Goal: Task Accomplishment & Management: Complete application form

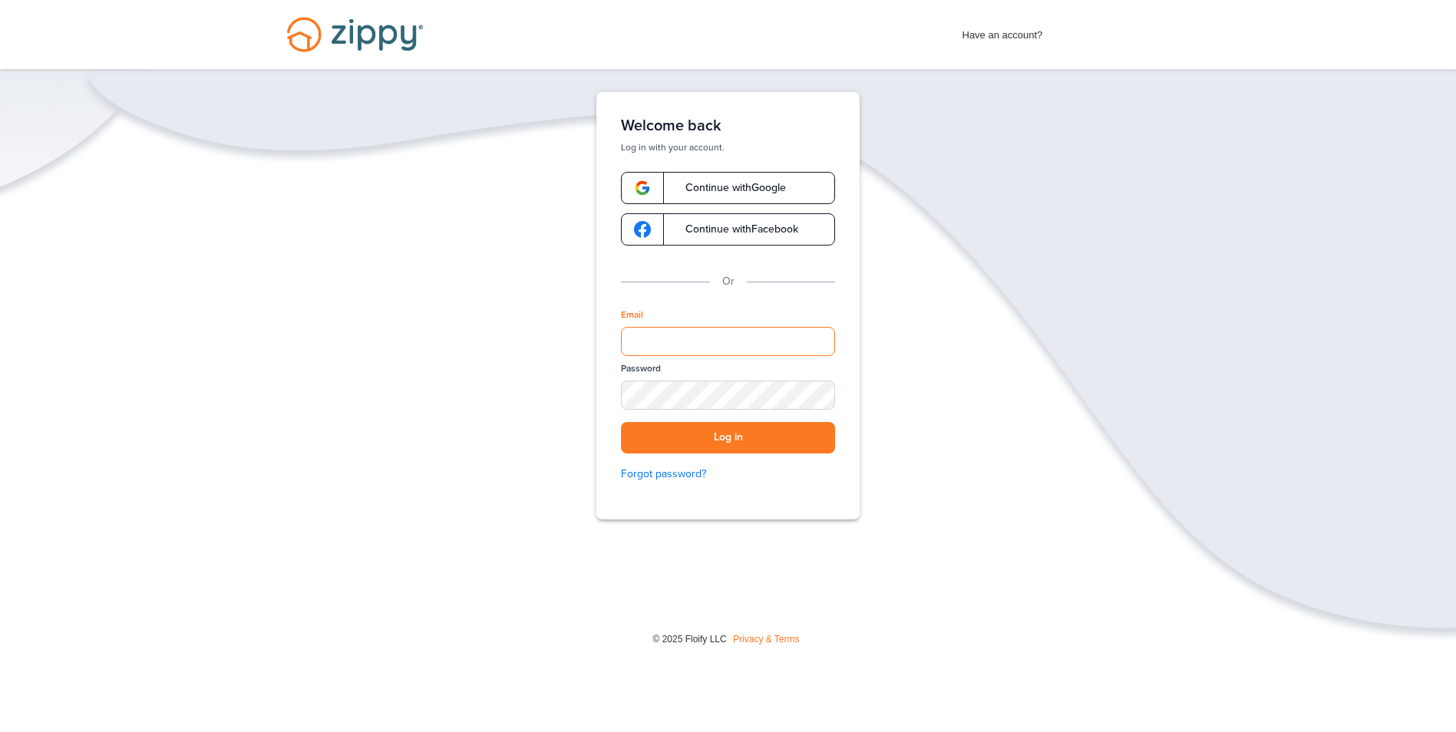
click at [722, 334] on input "Email" at bounding box center [728, 341] width 214 height 29
type input "**********"
click at [745, 437] on button "Log in" at bounding box center [728, 437] width 214 height 31
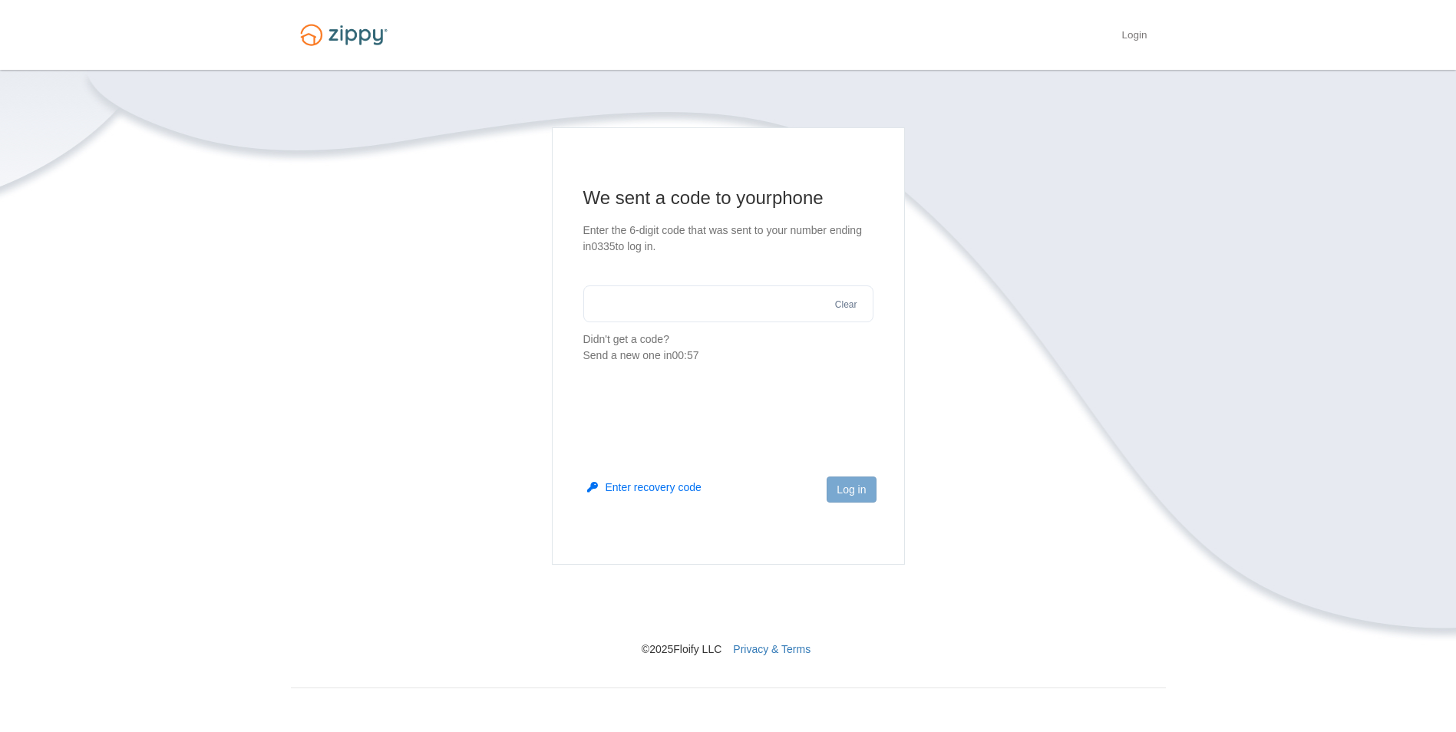
click at [745, 299] on input "text" at bounding box center [728, 304] width 290 height 37
type input "******"
click at [847, 484] on button "Log in" at bounding box center [851, 490] width 49 height 26
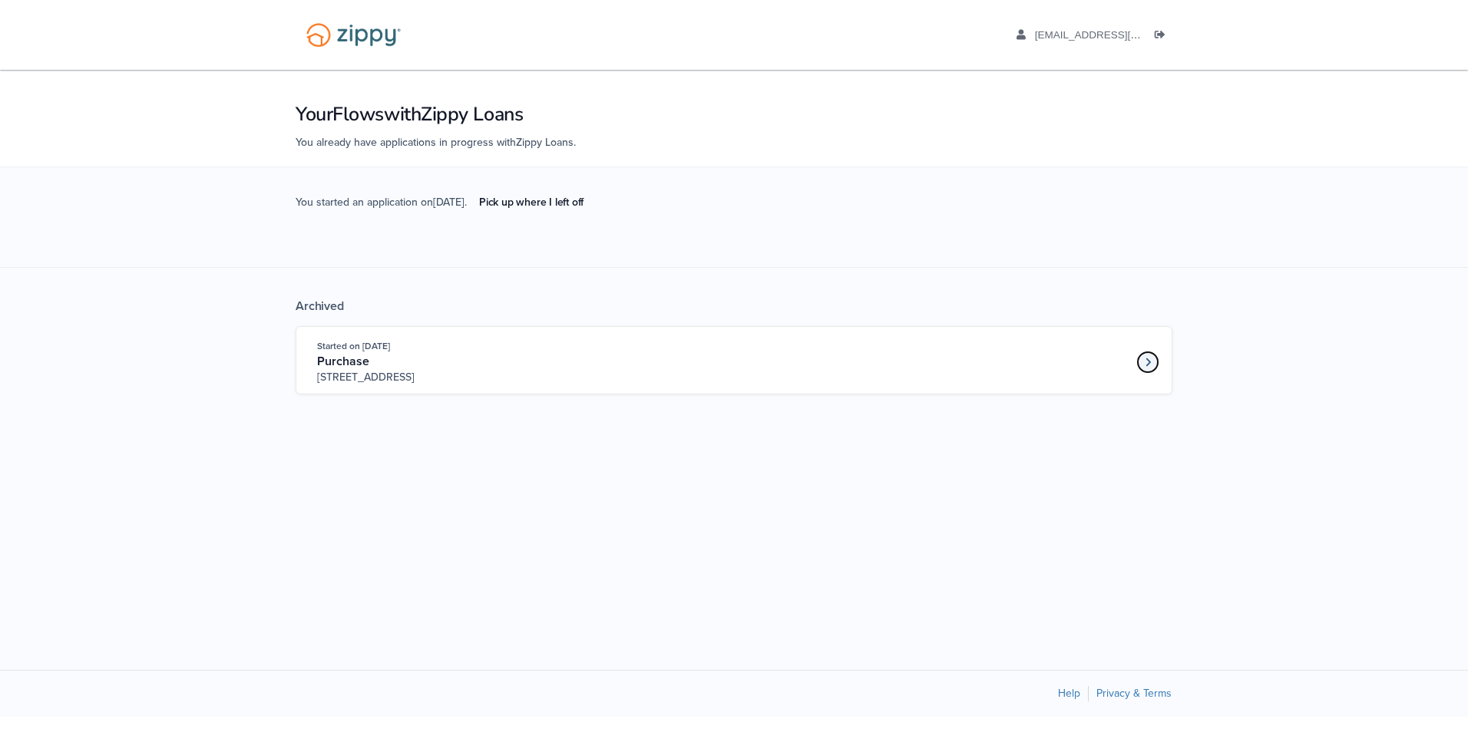
click at [1155, 364] on link "Loan number 3984969" at bounding box center [1147, 362] width 23 height 23
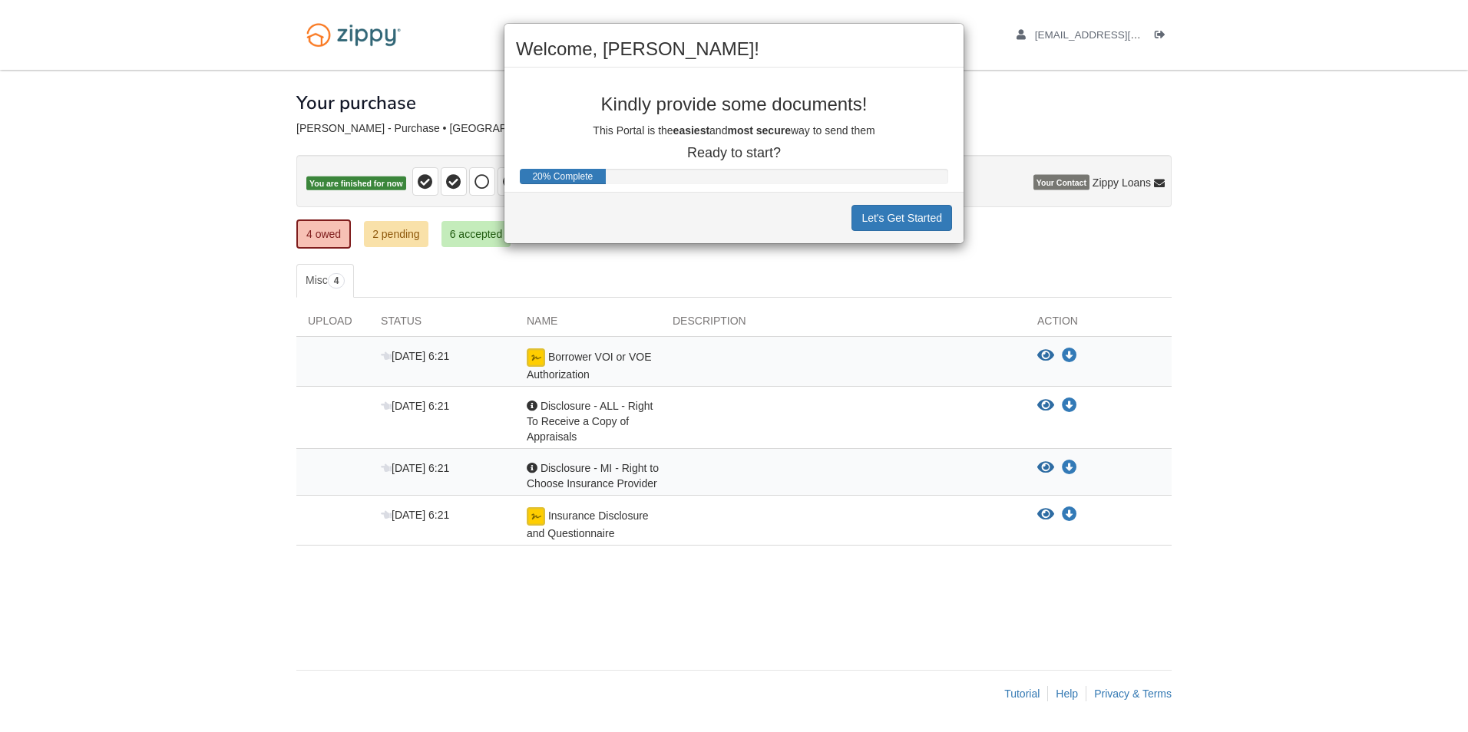
click at [398, 238] on div "Welcome, Angela! Kindly provide some documents! This Portal is the easiest and …" at bounding box center [734, 366] width 1468 height 732
click at [924, 222] on button "Let's Get Started" at bounding box center [901, 218] width 101 height 26
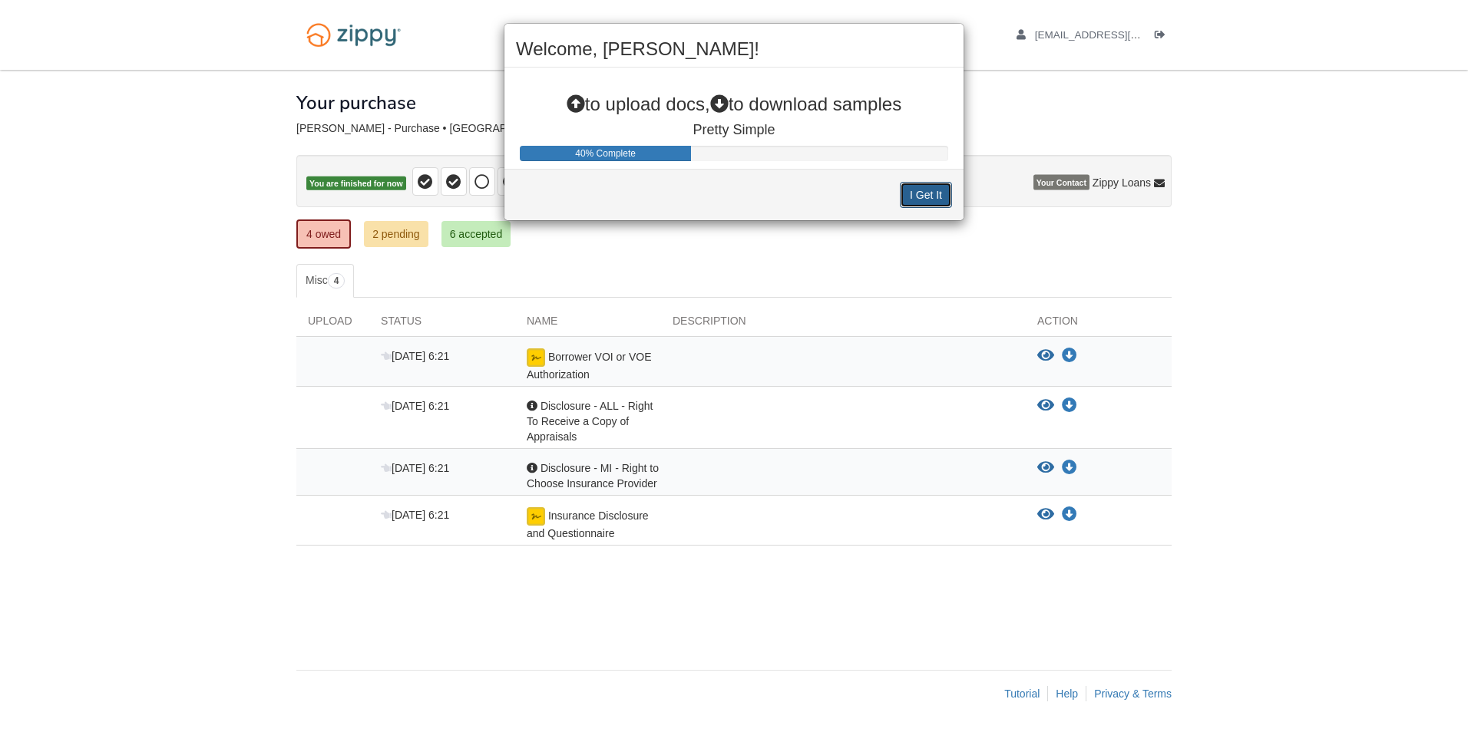
click at [926, 200] on button "I Get It" at bounding box center [926, 195] width 52 height 26
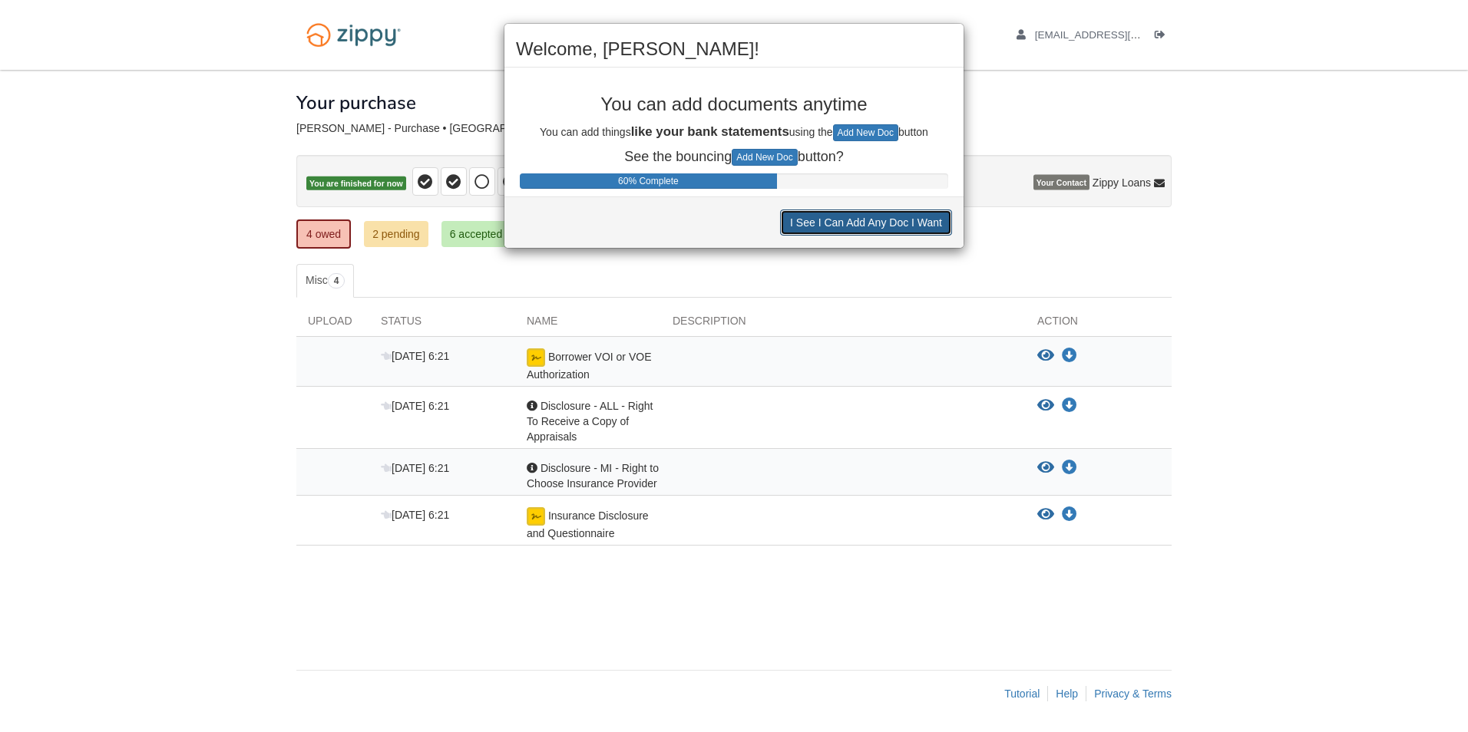
click at [907, 226] on button "I See I Can Add Any Doc I Want" at bounding box center [866, 223] width 172 height 26
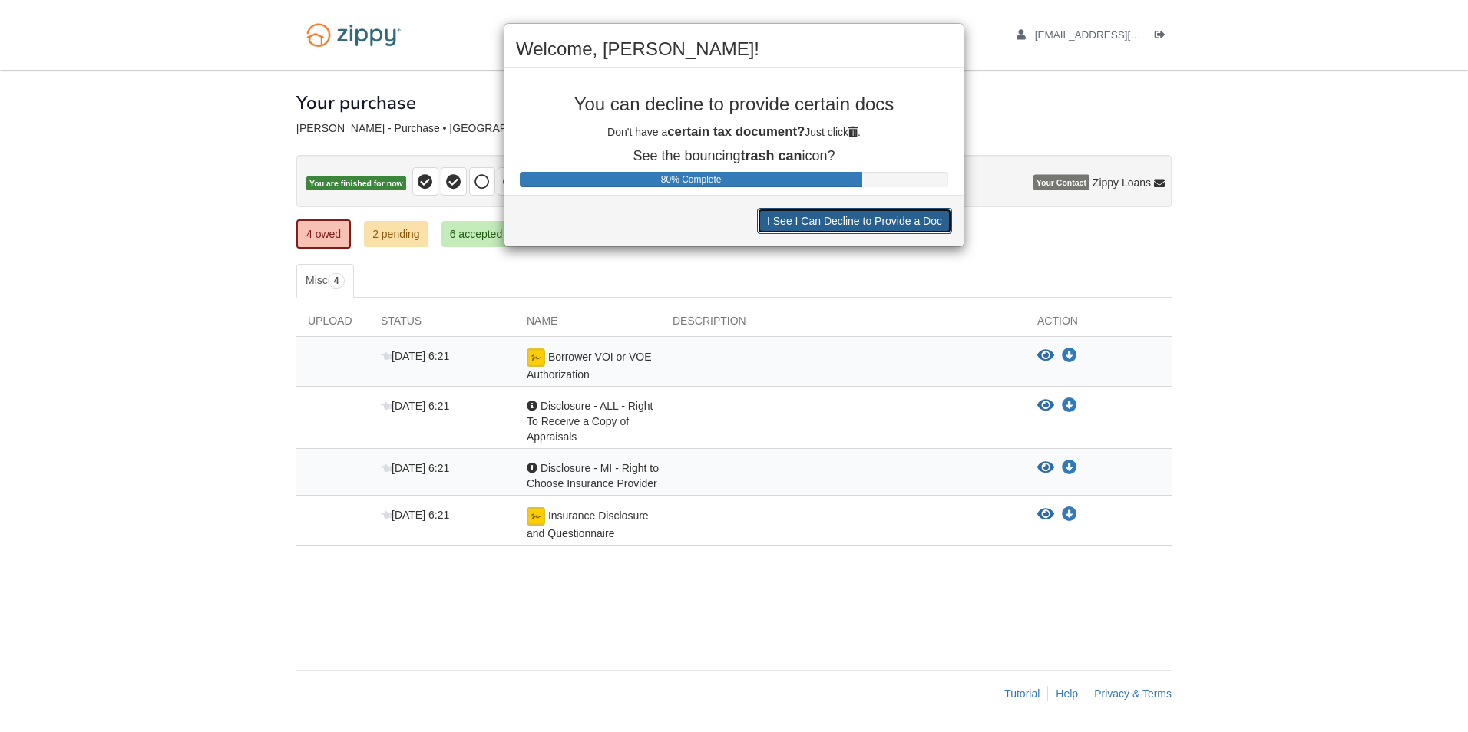
click at [907, 226] on button "I See I Can Decline to Provide a Doc" at bounding box center [854, 221] width 195 height 26
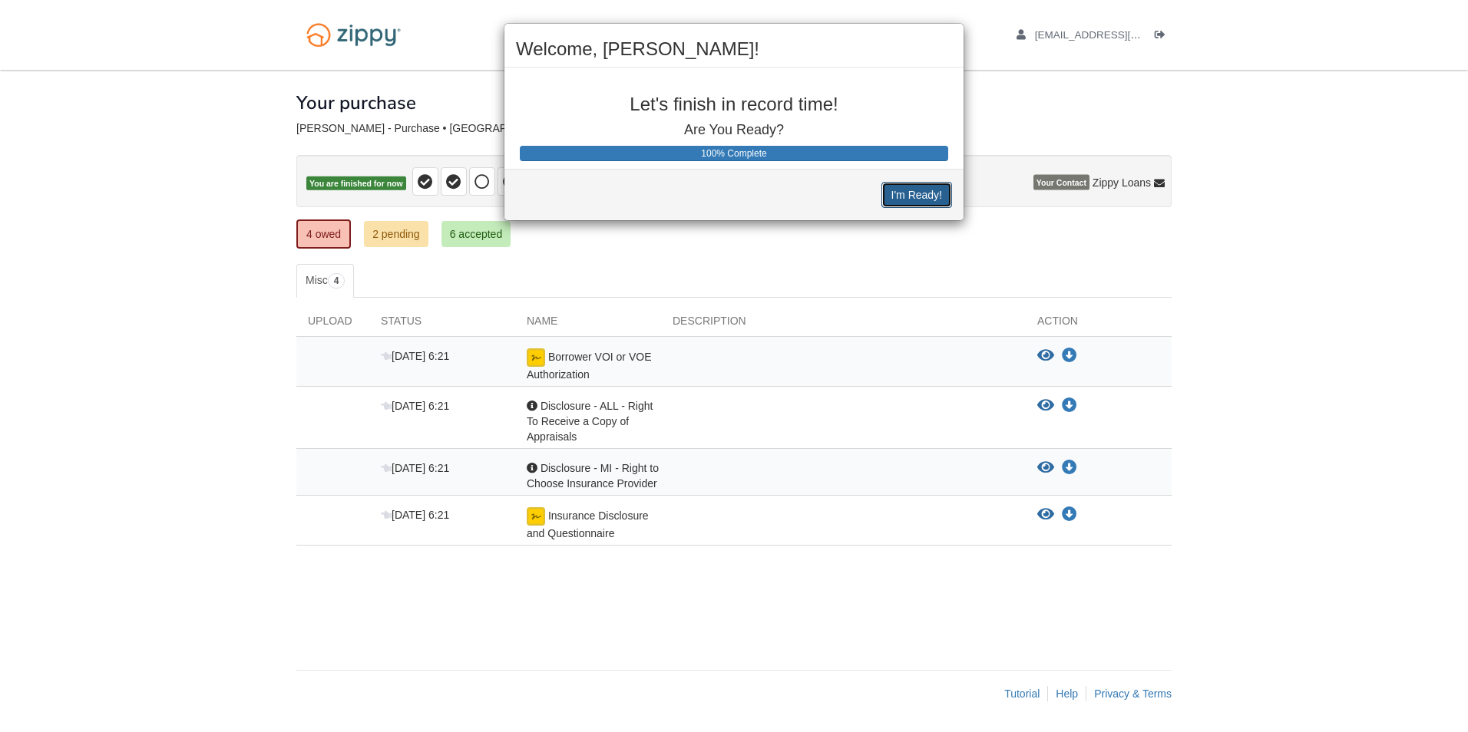
click at [917, 199] on button "I'm Ready!" at bounding box center [916, 195] width 71 height 26
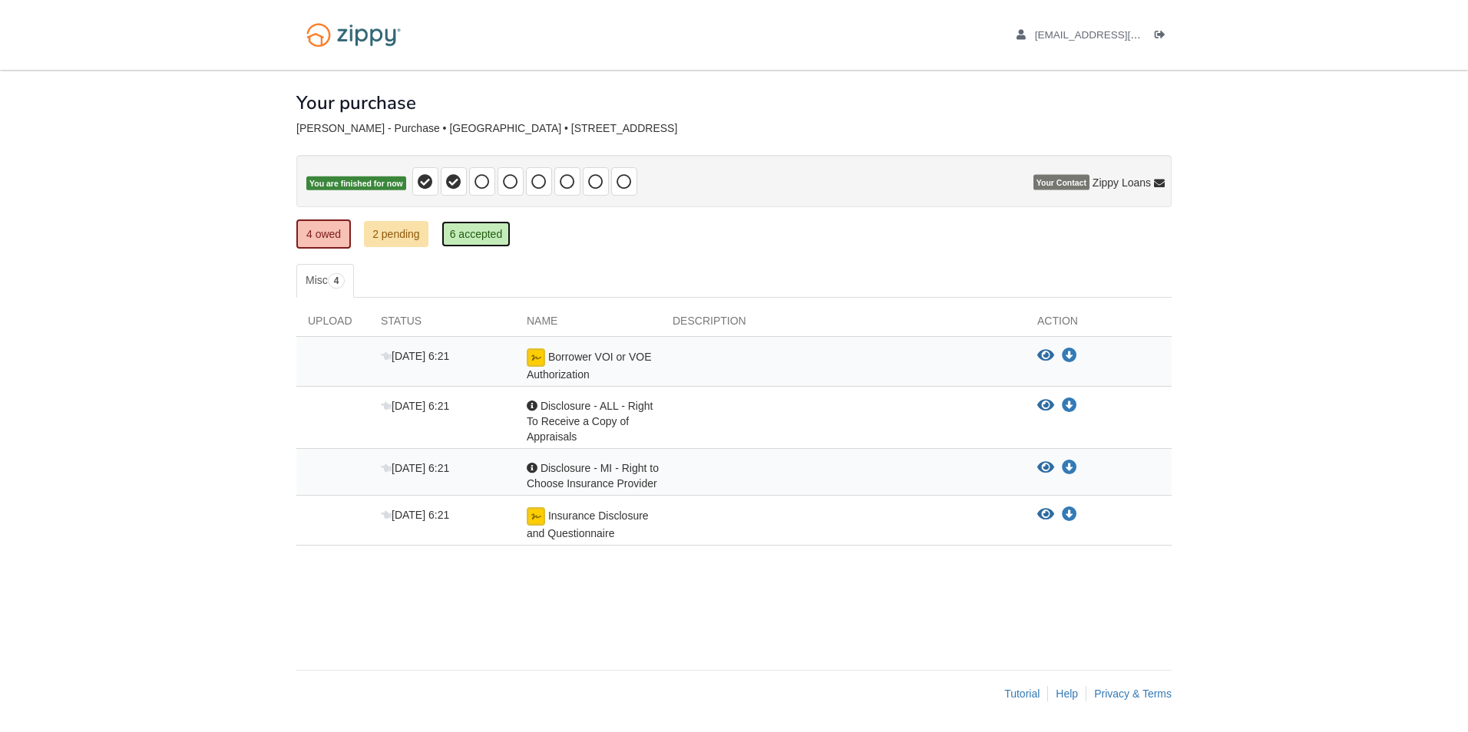
drag, startPoint x: 0, startPoint y: 0, endPoint x: 487, endPoint y: 233, distance: 539.8
click at [487, 233] on link "6 accepted" at bounding box center [476, 234] width 70 height 26
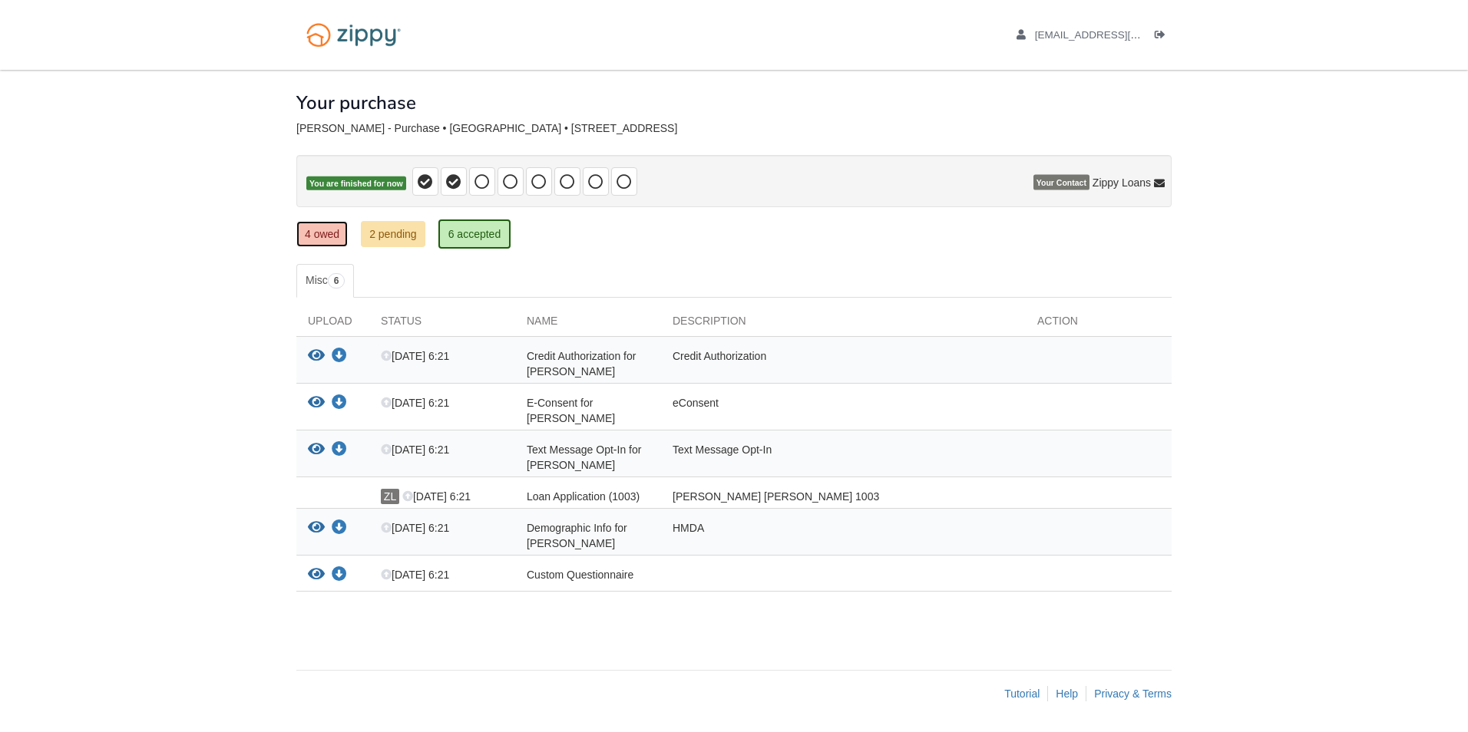
click at [335, 237] on link "4 owed" at bounding box center [321, 234] width 51 height 26
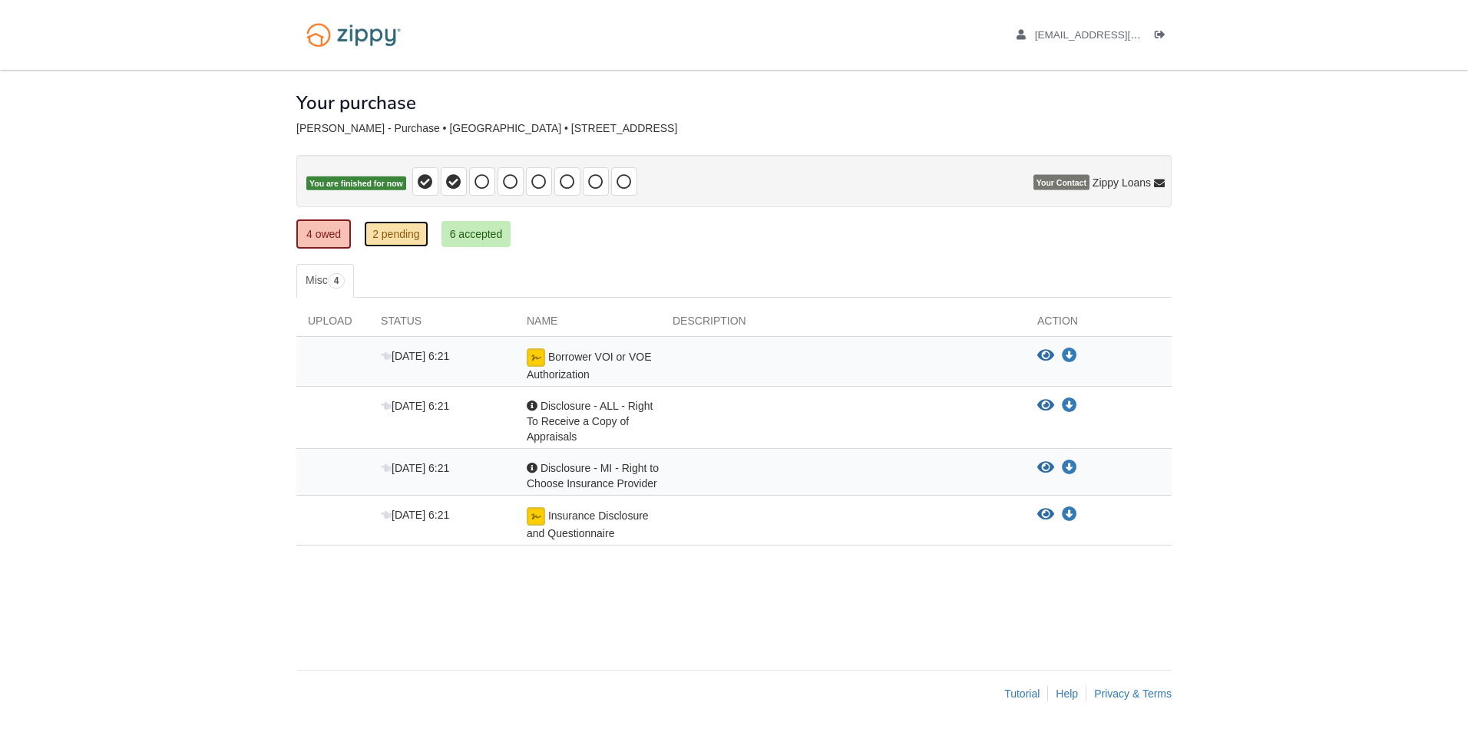
click at [394, 227] on link "2 pending" at bounding box center [396, 234] width 64 height 26
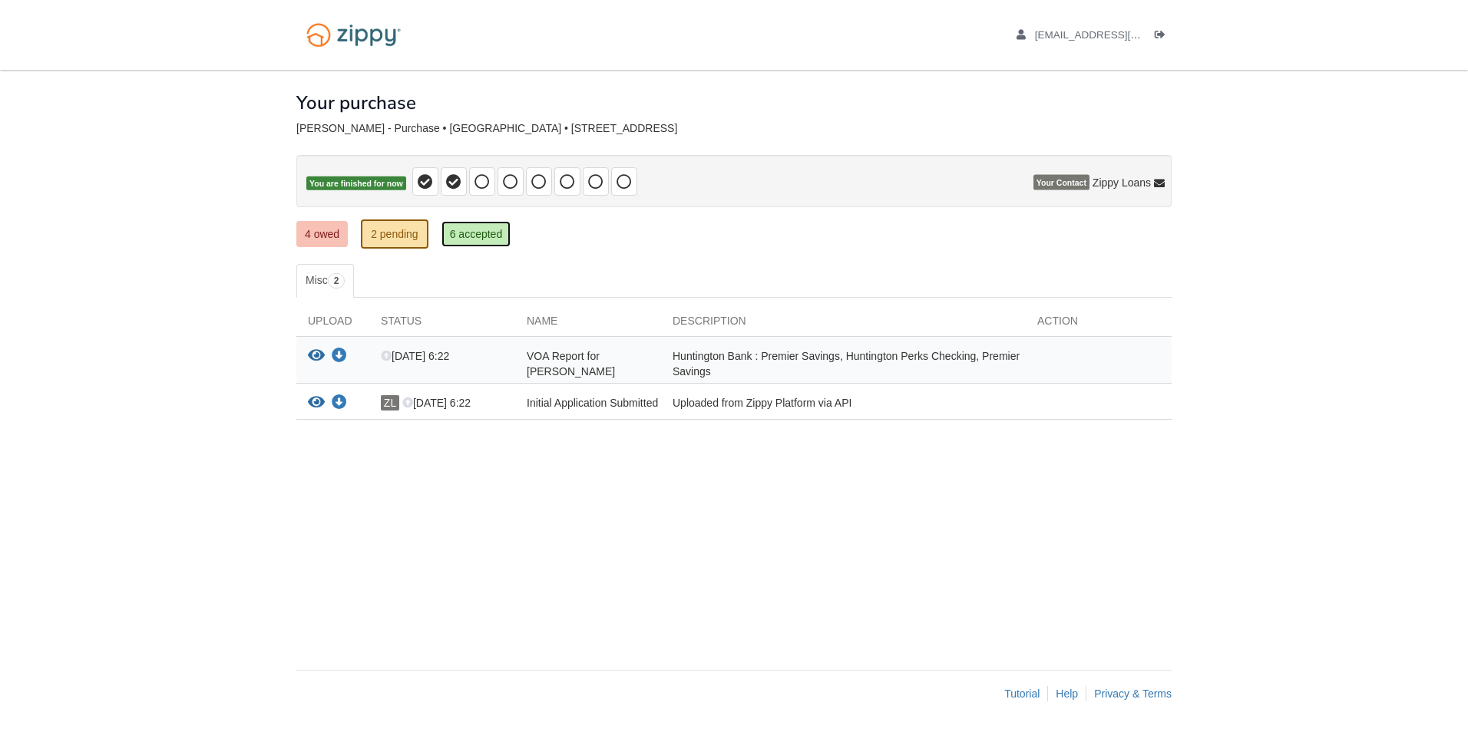
click at [478, 228] on link "6 accepted" at bounding box center [476, 234] width 70 height 26
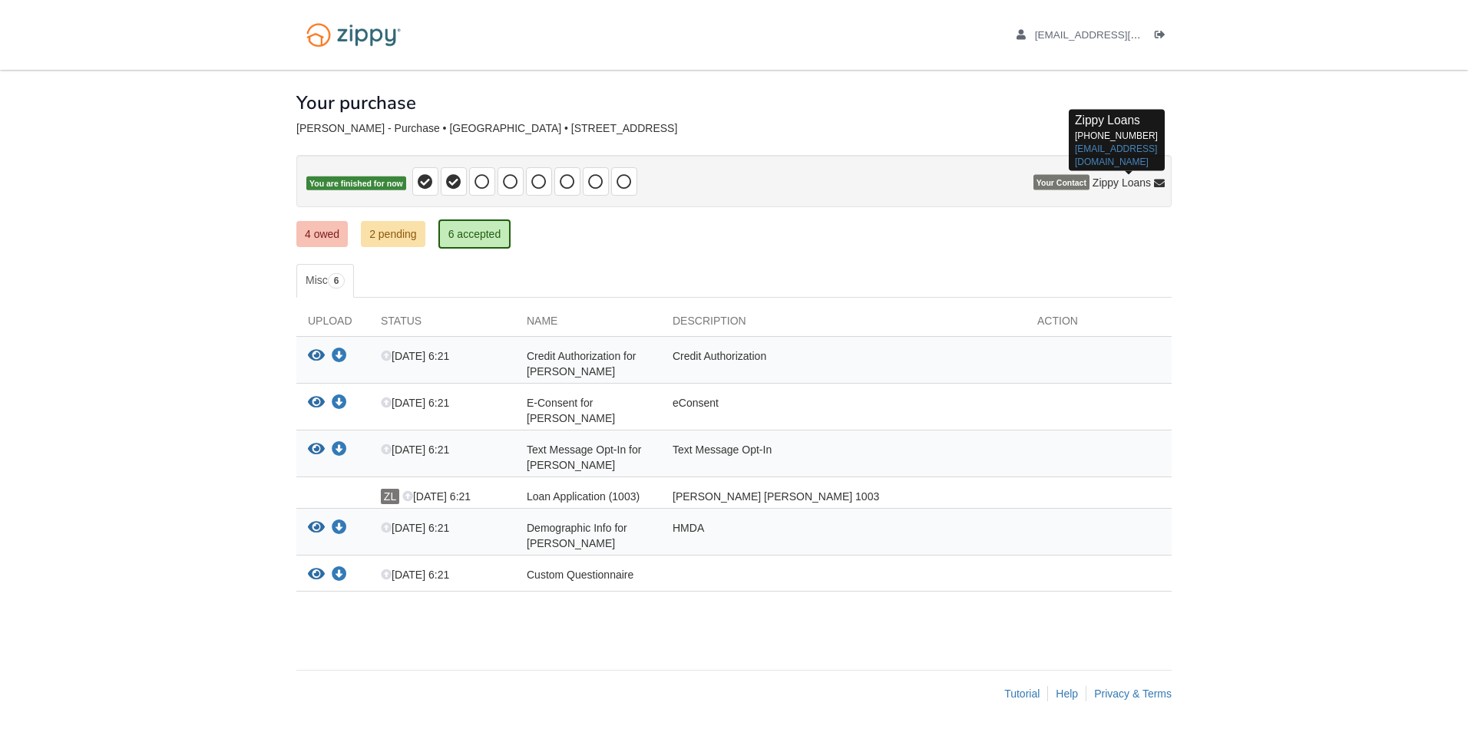
click at [1158, 183] on icon at bounding box center [1159, 184] width 11 height 11
click at [1162, 180] on icon at bounding box center [1159, 184] width 11 height 11
click at [1160, 32] on icon "Log out" at bounding box center [1160, 35] width 11 height 11
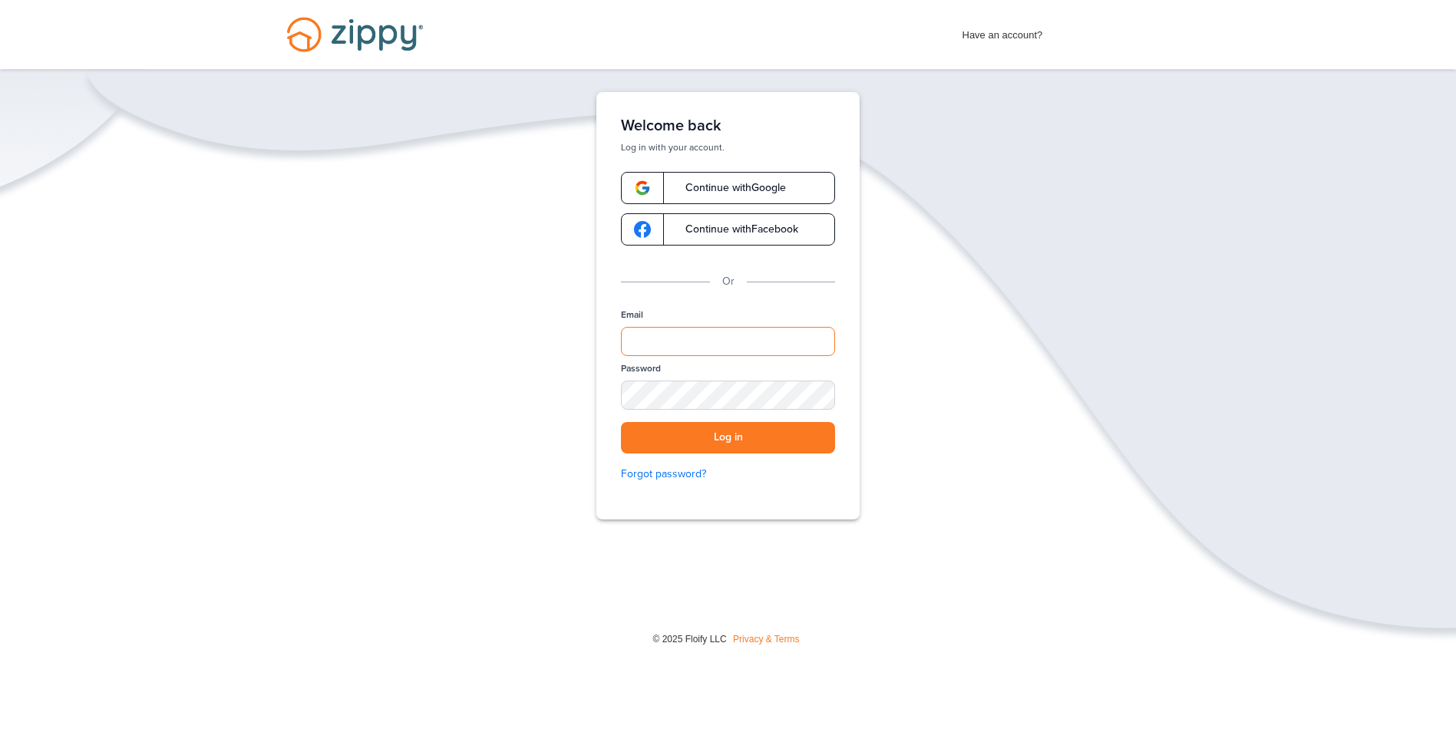
type input "**********"
click at [750, 186] on span "Continue with Google" at bounding box center [728, 188] width 116 height 11
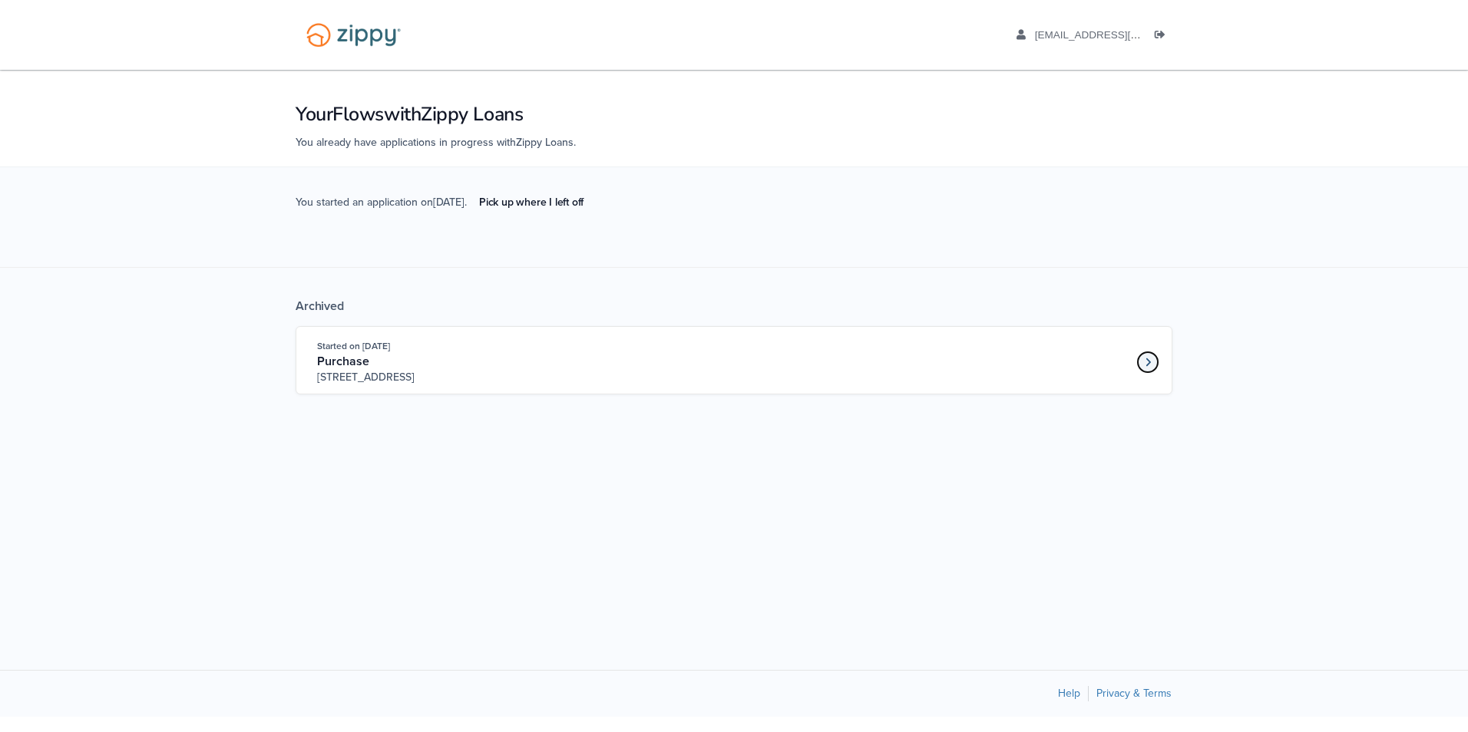
click at [1151, 365] on link "Loan number 3984969" at bounding box center [1147, 362] width 23 height 23
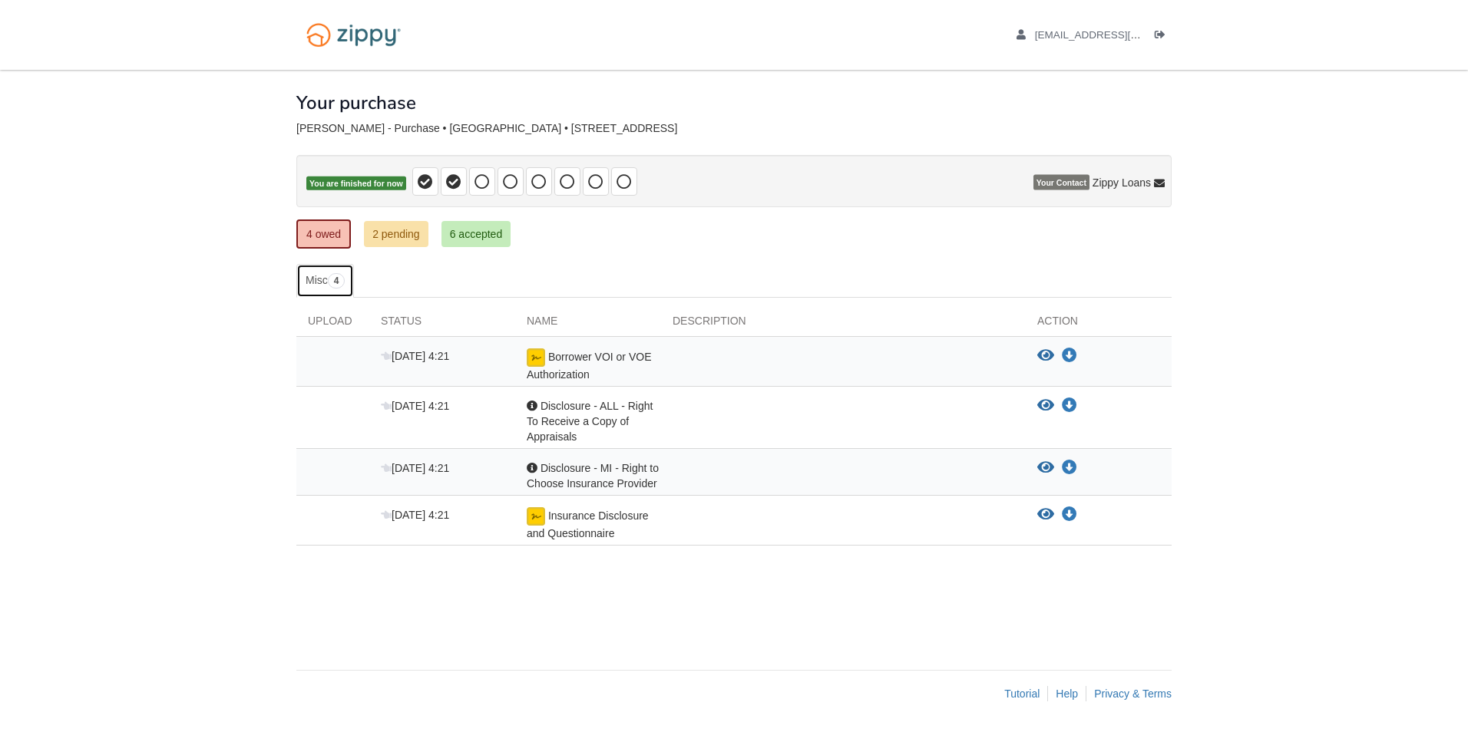
click at [331, 279] on span "4" at bounding box center [337, 280] width 18 height 15
click at [324, 284] on link "Misc 4" at bounding box center [325, 281] width 58 height 34
click at [413, 230] on link "2 pending" at bounding box center [396, 234] width 64 height 26
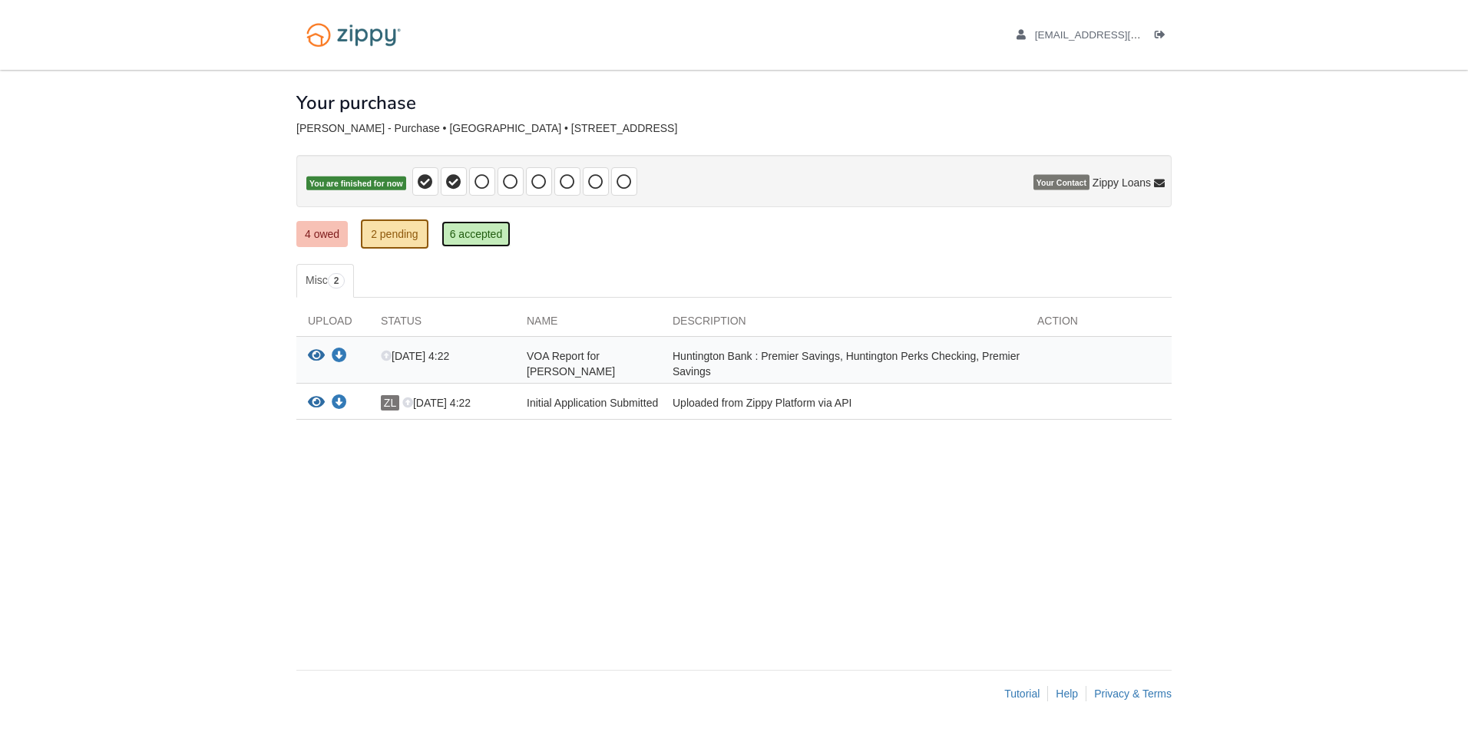
click at [491, 233] on link "6 accepted" at bounding box center [476, 234] width 70 height 26
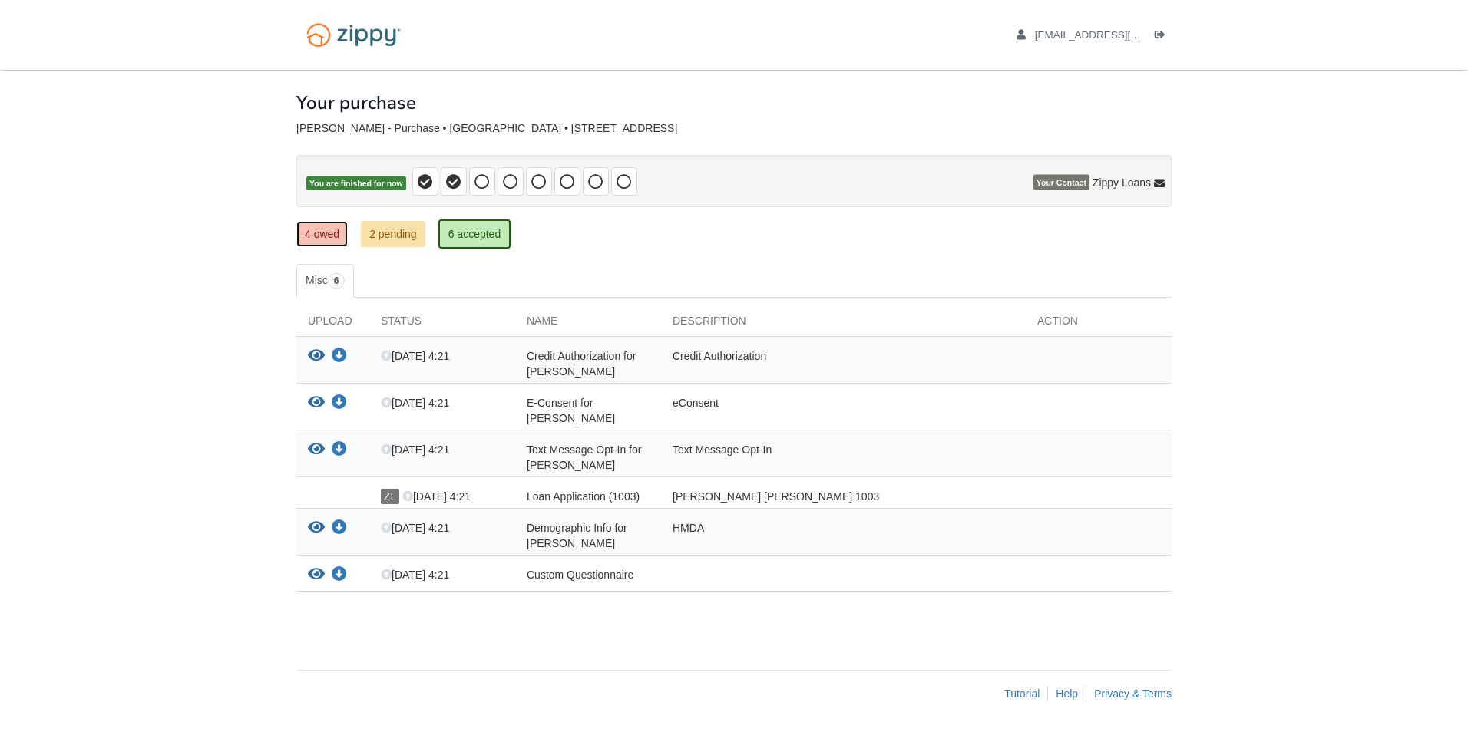
click at [318, 223] on link "4 owed" at bounding box center [321, 234] width 51 height 26
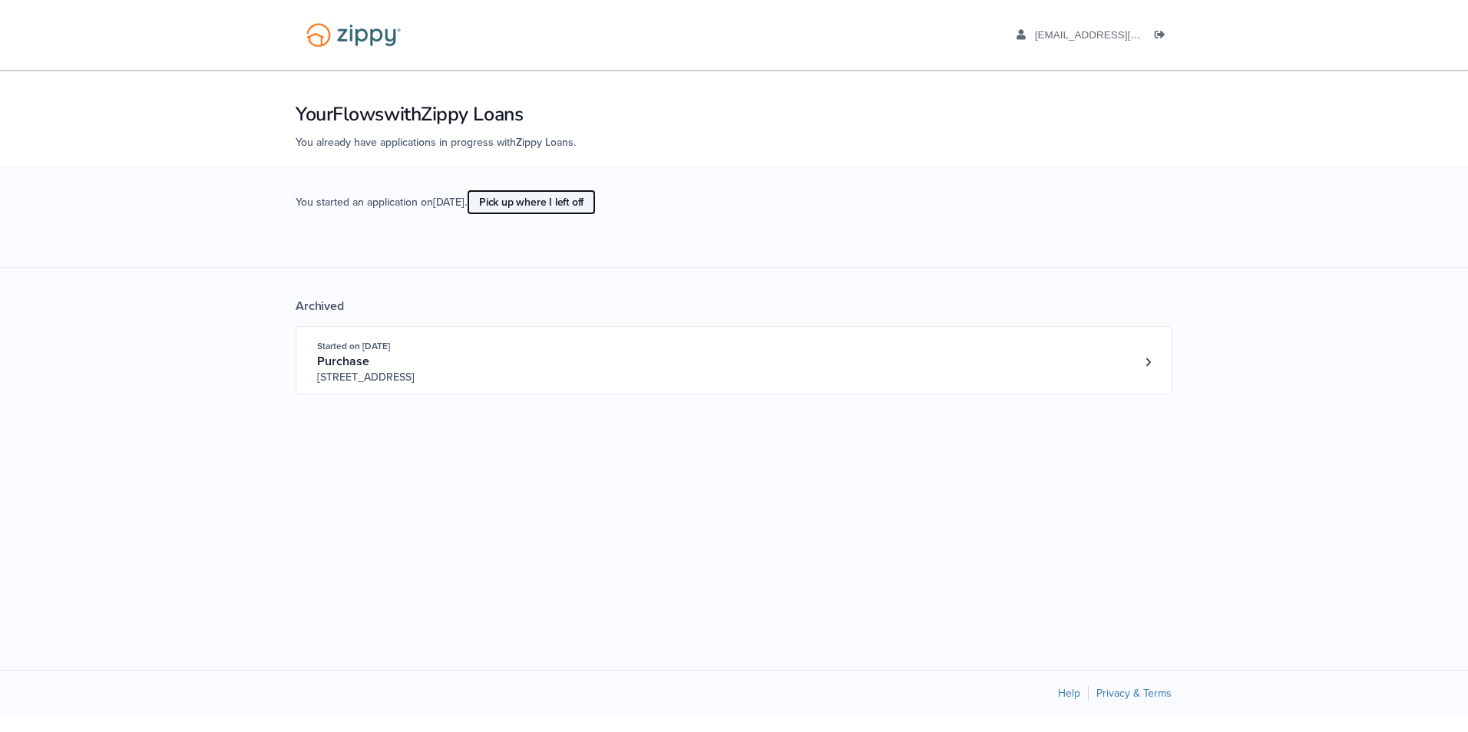
click at [533, 204] on link "Pick up where I left off" at bounding box center [531, 202] width 129 height 25
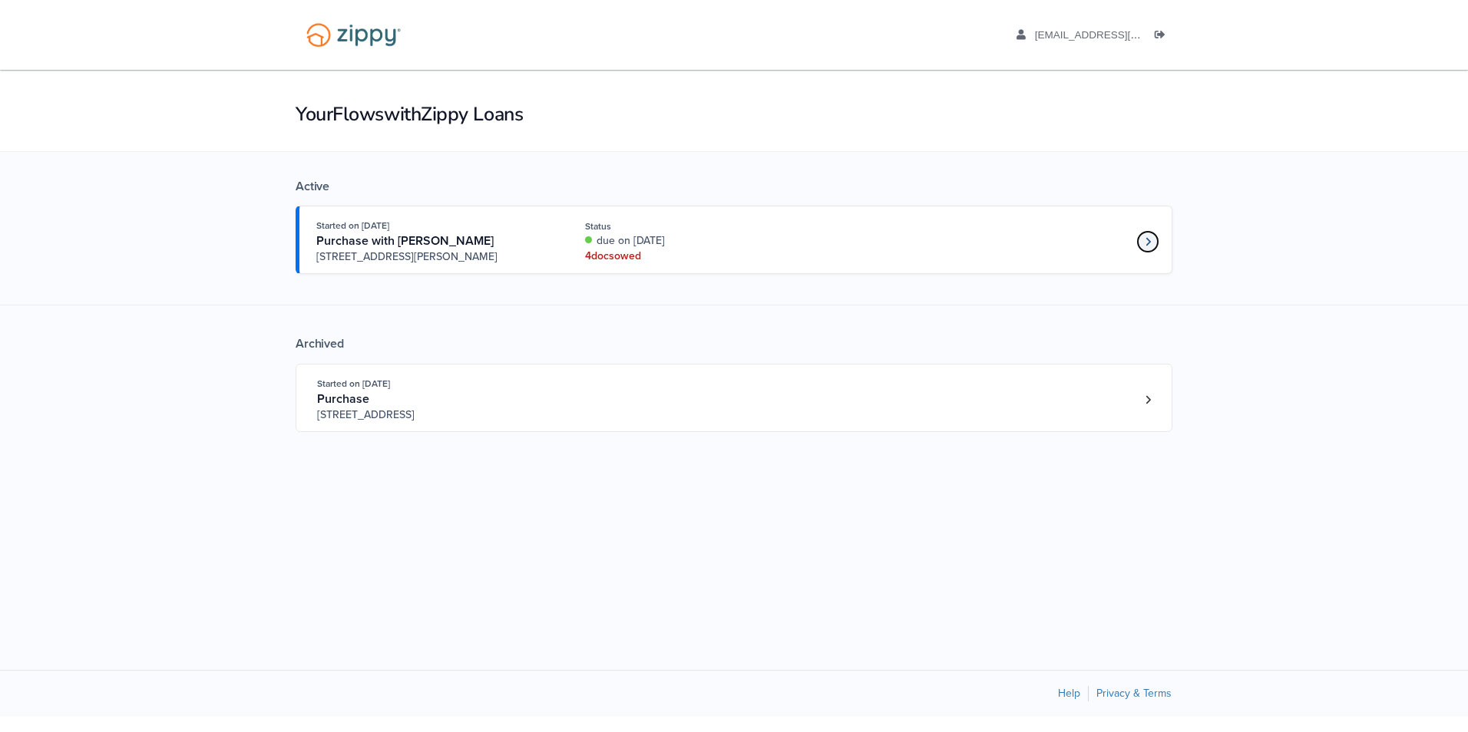
click at [1142, 240] on link "Loan number 4222547" at bounding box center [1147, 241] width 23 height 23
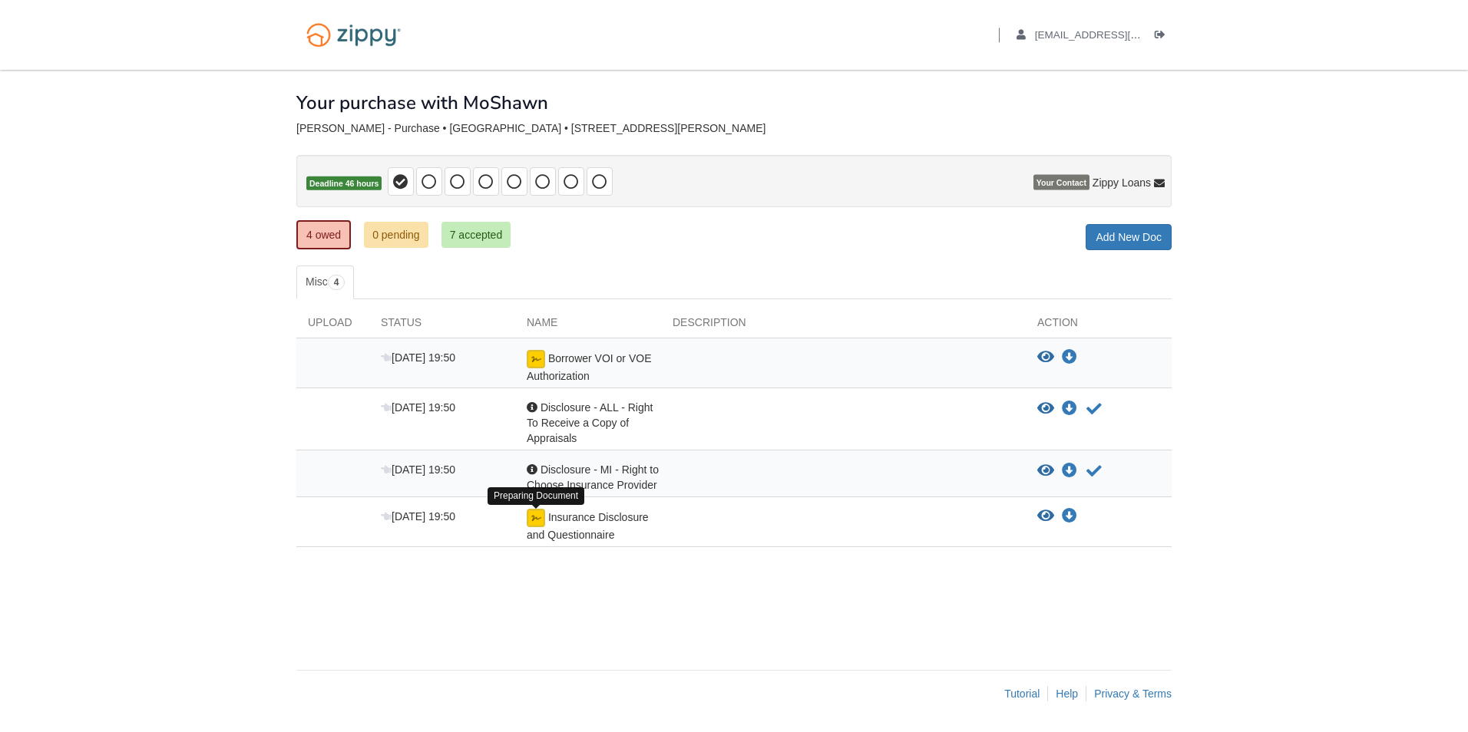
click at [531, 520] on img at bounding box center [536, 518] width 18 height 18
click at [1070, 514] on icon "Download Insurance Disclosure and Questionnaire" at bounding box center [1069, 516] width 15 height 15
click at [1044, 515] on icon "View Insurance Disclosure and Questionnaire" at bounding box center [1045, 516] width 17 height 15
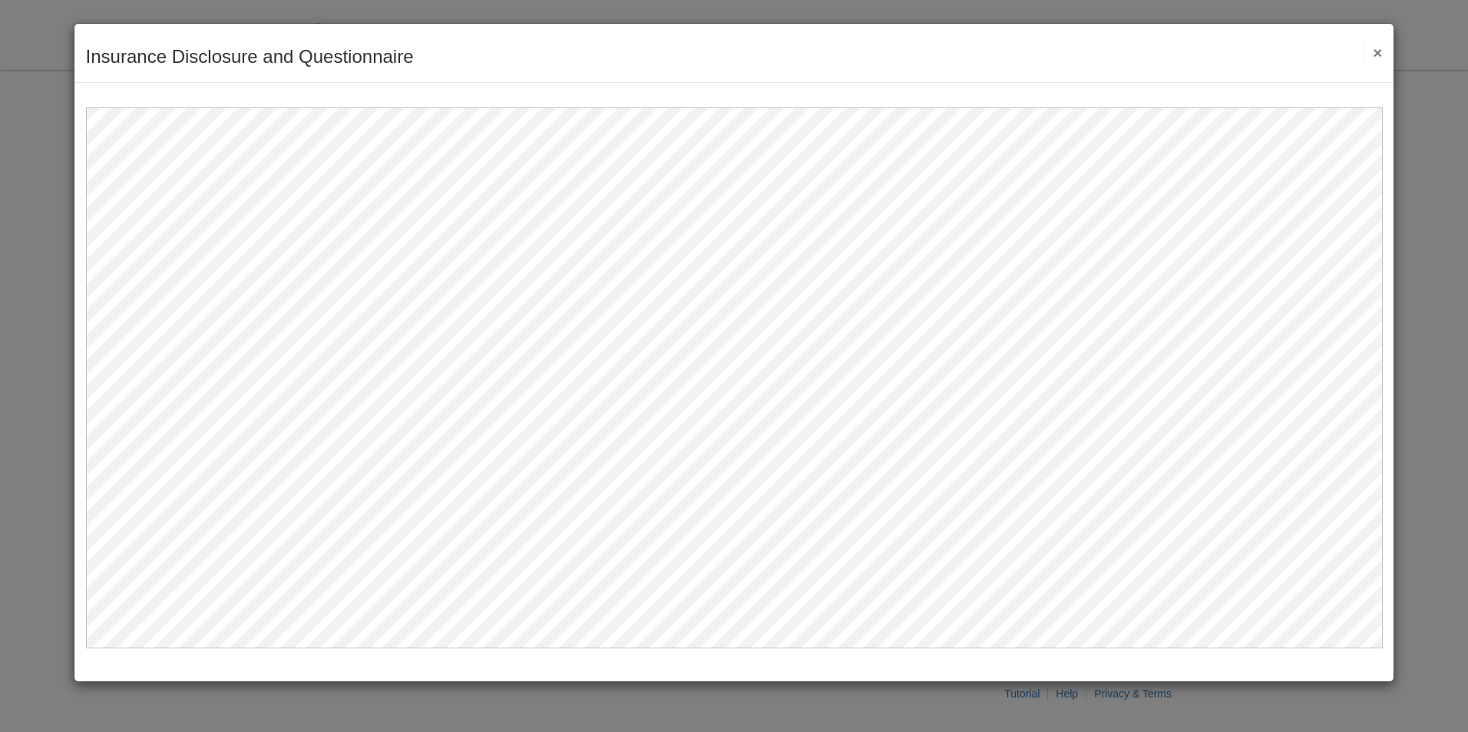
click at [1370, 52] on button "×" at bounding box center [1373, 53] width 18 height 16
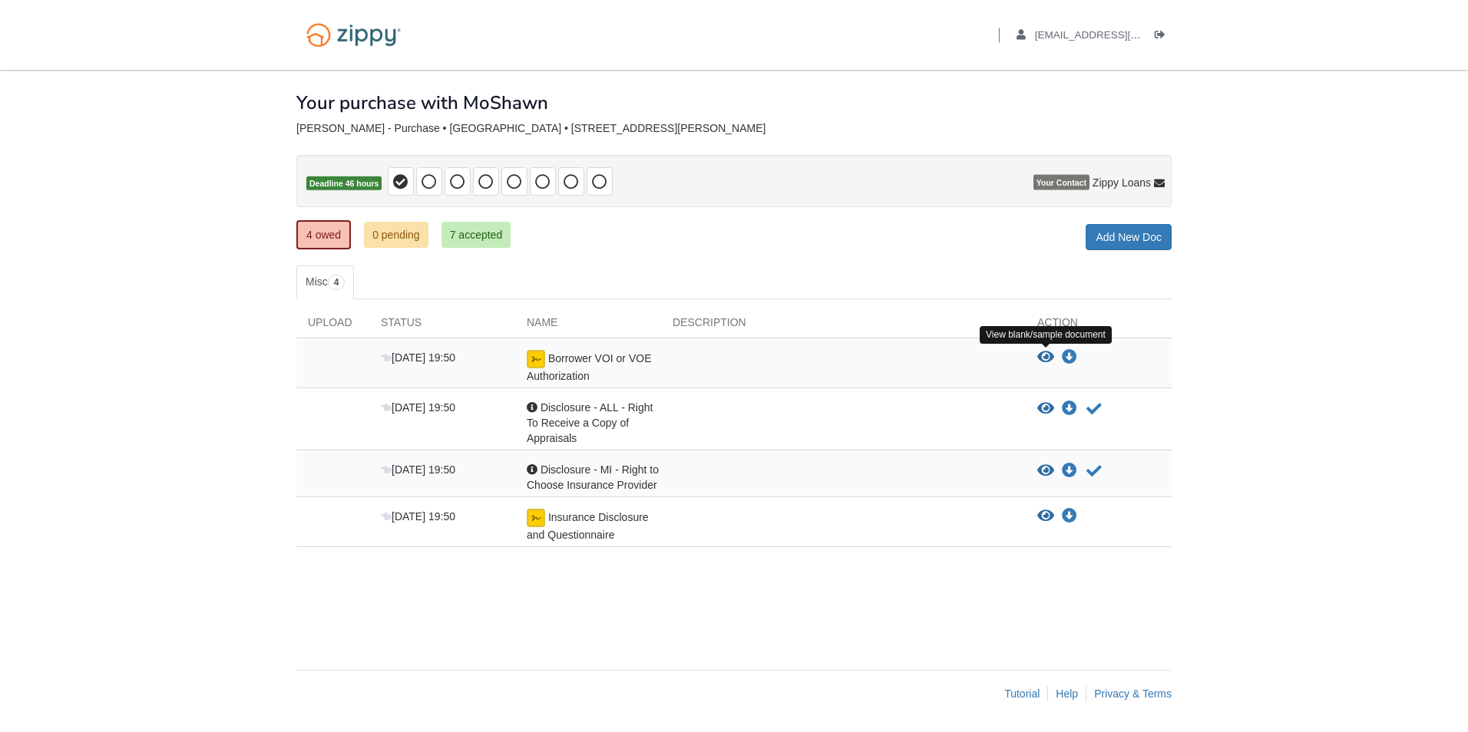
click at [1042, 355] on icon "View Borrower VOI or VOE Authorization" at bounding box center [1045, 357] width 17 height 15
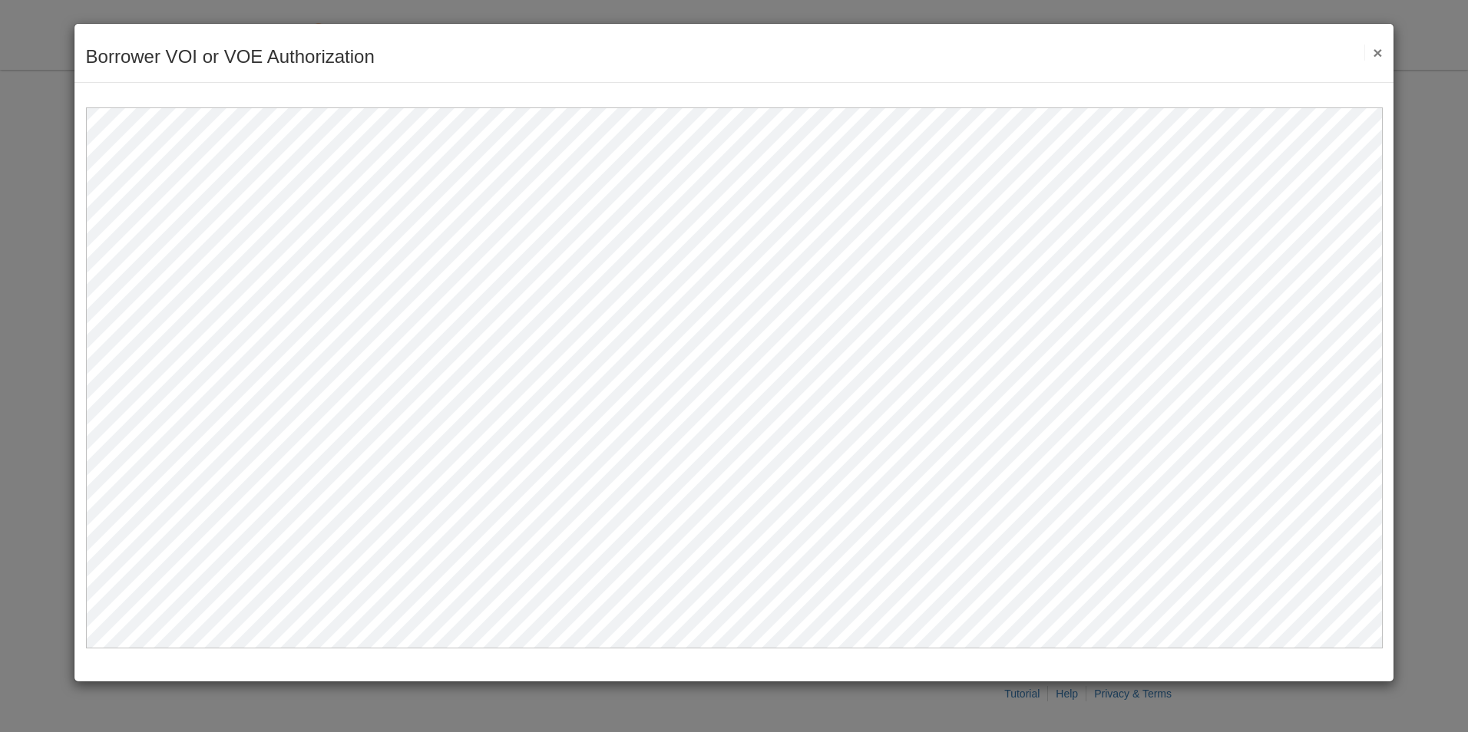
click at [1374, 52] on button "×" at bounding box center [1373, 53] width 18 height 16
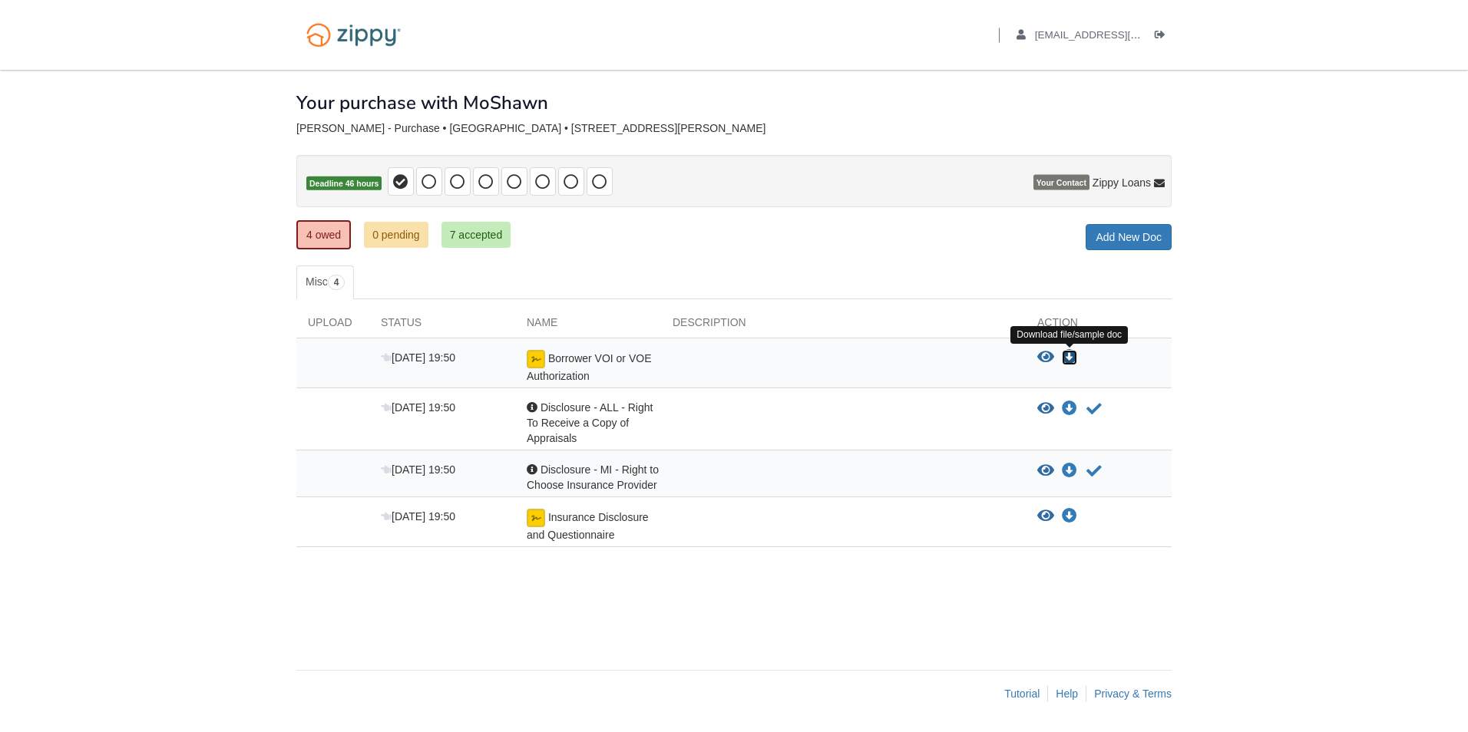
click at [1071, 359] on icon "Download Borrower VOI or VOE Authorization" at bounding box center [1069, 357] width 15 height 15
click at [1073, 516] on icon "Download Insurance Disclosure and Questionnaire" at bounding box center [1069, 516] width 15 height 15
